Goal: Task Accomplishment & Management: Manage account settings

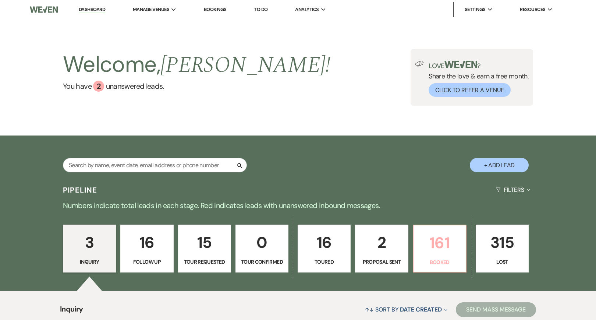
click at [441, 242] on p "161" at bounding box center [439, 242] width 43 height 25
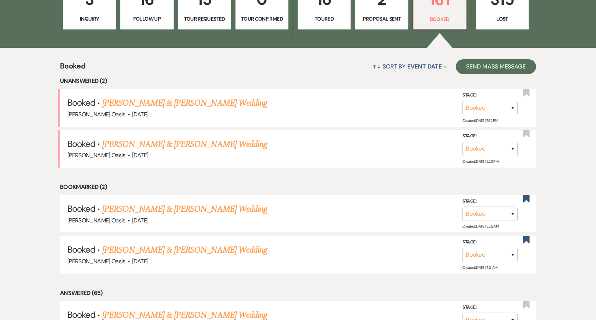
scroll to position [243, 0]
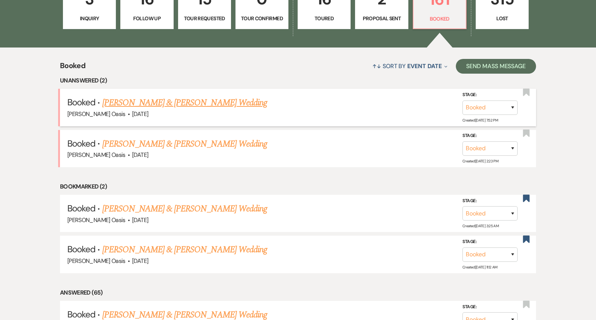
click at [204, 105] on link "Kelly Bibeau & Cory Peterson's Wedding" at bounding box center [184, 102] width 165 height 13
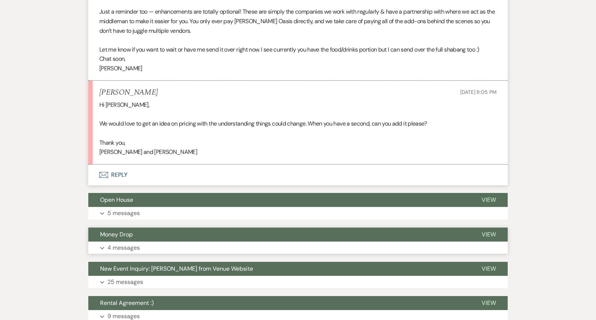
scroll to position [814, 0]
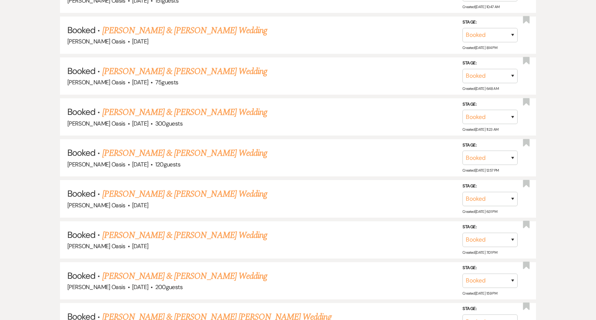
scroll to position [243, 0]
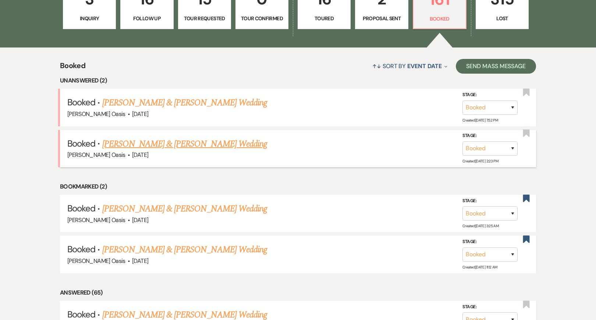
click at [152, 146] on link "Alyssa Parsons & Deaven Berg's Wedding" at bounding box center [184, 143] width 165 height 13
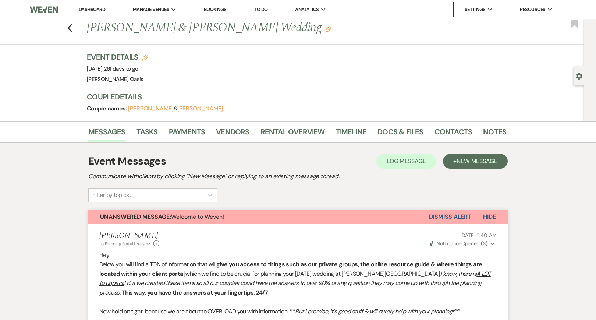
click at [94, 8] on link "Dashboard" at bounding box center [92, 9] width 27 height 6
